Goal: Transaction & Acquisition: Book appointment/travel/reservation

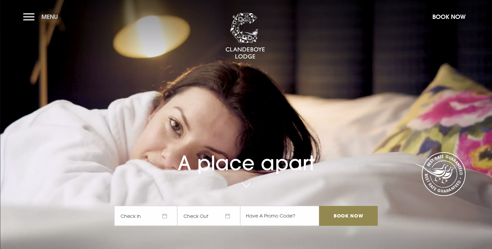
click at [30, 19] on button "Menu" at bounding box center [42, 17] width 38 height 14
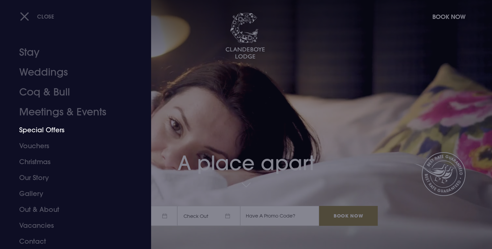
click at [50, 127] on link "Special Offers" at bounding box center [71, 130] width 105 height 16
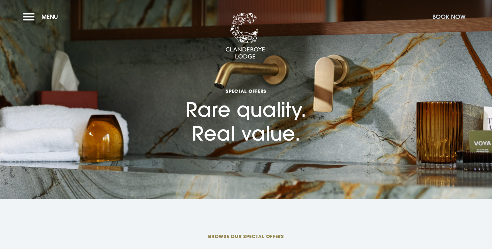
click at [454, 15] on button "Book Now" at bounding box center [449, 17] width 40 height 14
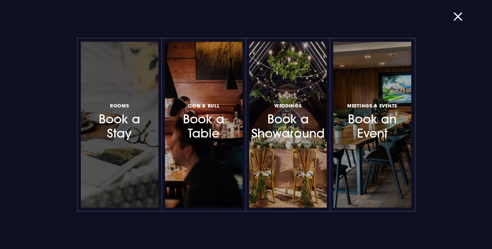
click at [98, 132] on h3 "Rooms Book a Stay" at bounding box center [119, 120] width 57 height 39
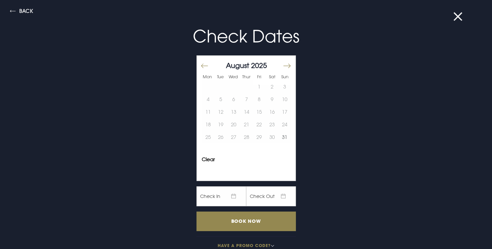
click at [289, 63] on button "Move forward to switch to the next month." at bounding box center [287, 66] width 8 height 14
click at [236, 133] on button "29" at bounding box center [233, 137] width 13 height 13
click at [257, 135] on button "31" at bounding box center [259, 137] width 13 height 13
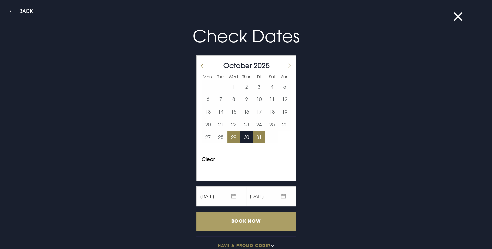
click at [264, 221] on input "Book Now" at bounding box center [246, 222] width 99 height 20
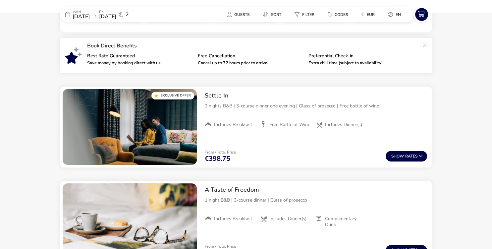
scroll to position [220, 0]
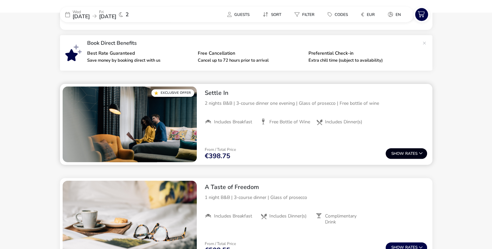
click at [409, 154] on button "Show Rates" at bounding box center [406, 153] width 41 height 11
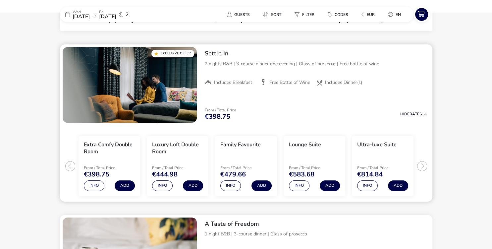
scroll to position [271, 0]
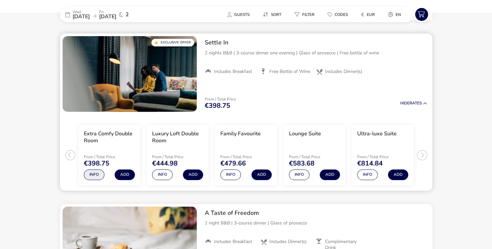
click at [94, 173] on button "Info" at bounding box center [94, 174] width 21 height 11
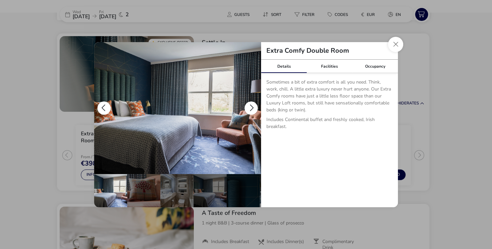
click at [252, 108] on button "details" at bounding box center [251, 107] width 13 height 13
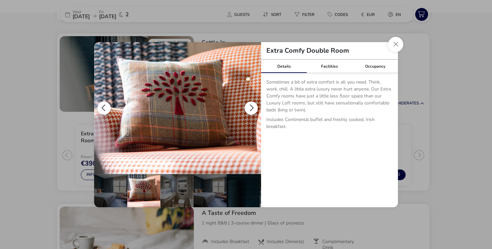
click at [252, 108] on button "details" at bounding box center [251, 107] width 13 height 13
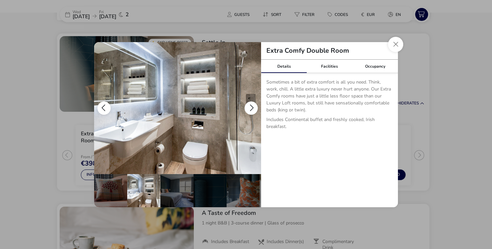
click at [252, 108] on button "details" at bounding box center [251, 107] width 13 height 13
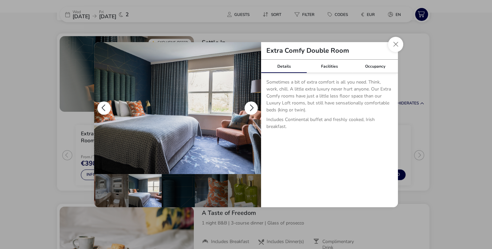
click at [252, 108] on button "details" at bounding box center [251, 107] width 13 height 13
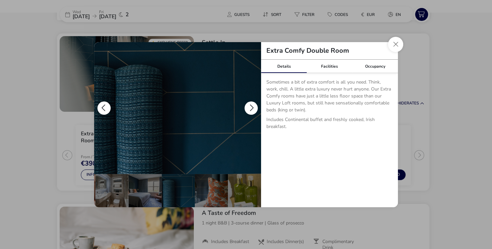
click at [252, 108] on button "details" at bounding box center [251, 107] width 13 height 13
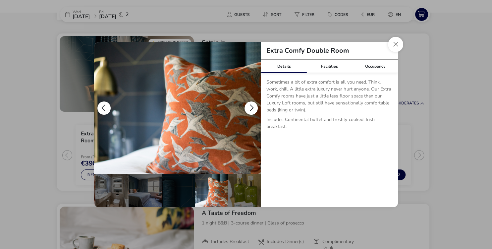
click at [252, 108] on button "details" at bounding box center [251, 107] width 13 height 13
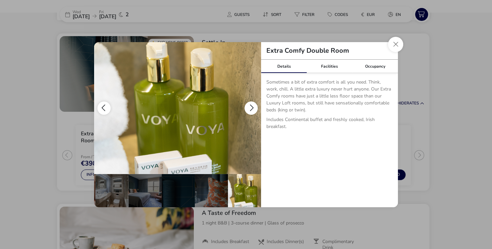
click at [252, 108] on button "details" at bounding box center [251, 107] width 13 height 13
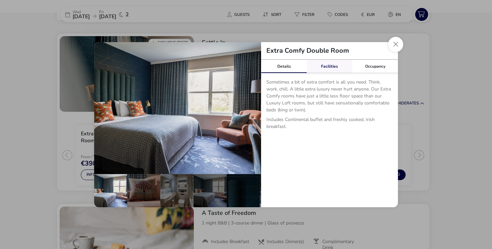
click at [328, 65] on link "Facilities" at bounding box center [330, 66] width 46 height 13
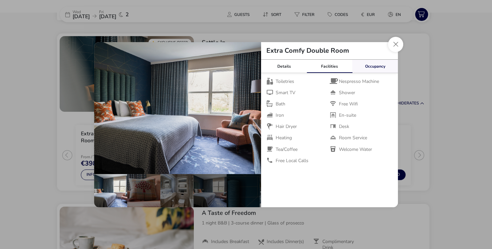
click at [367, 66] on link "Occupancy" at bounding box center [376, 66] width 46 height 13
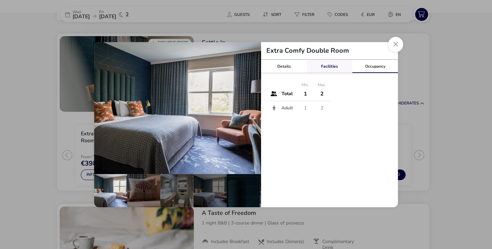
click at [327, 69] on link "Facilities" at bounding box center [330, 66] width 46 height 13
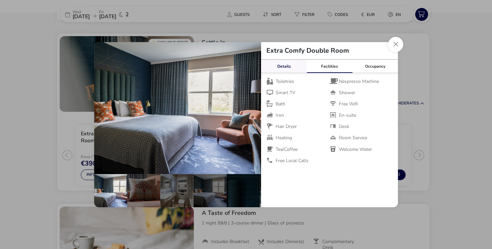
click at [283, 70] on link "Details" at bounding box center [284, 66] width 46 height 13
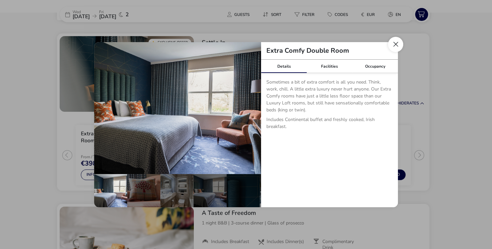
click at [395, 48] on button "Close dialog" at bounding box center [395, 44] width 15 height 15
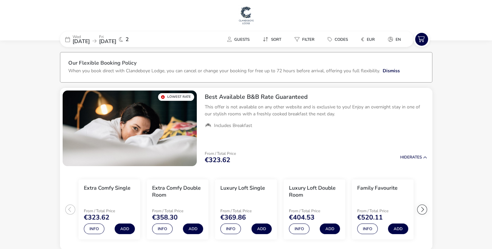
click at [246, 19] on img at bounding box center [246, 15] width 17 height 20
